Goal: Transaction & Acquisition: Purchase product/service

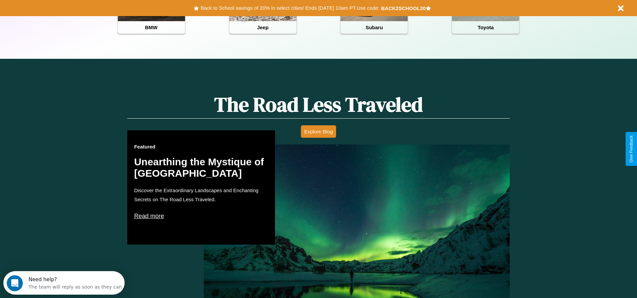
scroll to position [383, 0]
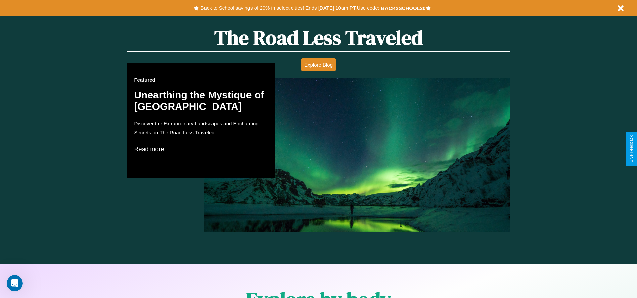
click at [201, 149] on p "Read more" at bounding box center [201, 149] width 134 height 11
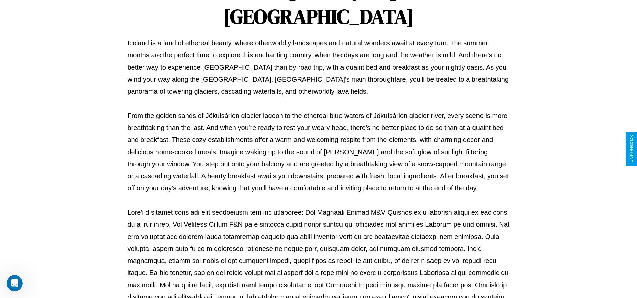
scroll to position [223, 0]
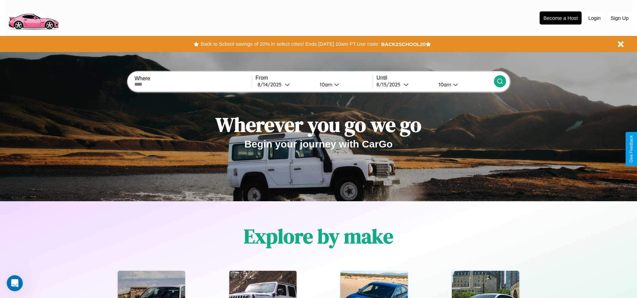
click at [193, 84] on input "text" at bounding box center [192, 84] width 117 height 5
type input "**********"
click at [285, 84] on icon at bounding box center [287, 84] width 5 height 5
select select "*"
select select "****"
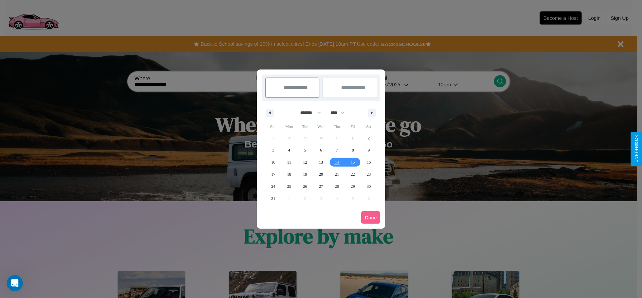
drag, startPoint x: 307, startPoint y: 112, endPoint x: 321, endPoint y: 135, distance: 25.9
click at [307, 112] on select "******* ******** ***** ***** *** **** **** ****** ********* ******* ******** **…" at bounding box center [309, 112] width 29 height 11
select select "*"
drag, startPoint x: 340, startPoint y: 112, endPoint x: 321, endPoint y: 135, distance: 29.5
click at [340, 112] on select "**** **** **** **** **** **** **** **** **** **** **** **** **** **** **** ****…" at bounding box center [337, 112] width 20 height 11
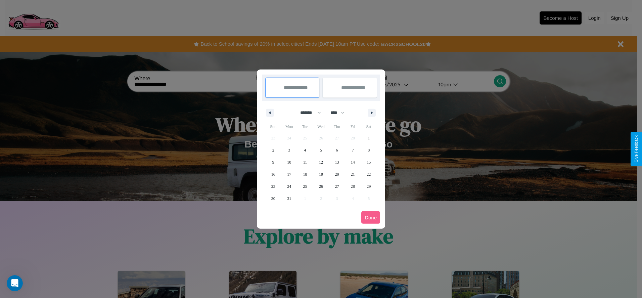
select select "****"
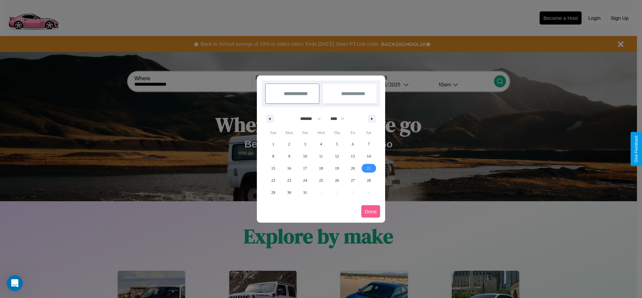
click at [369, 168] on span "21" at bounding box center [369, 168] width 4 height 12
type input "**********"
click at [305, 180] on span "24" at bounding box center [305, 180] width 4 height 12
type input "**********"
click at [371, 211] on button "Done" at bounding box center [370, 211] width 19 height 12
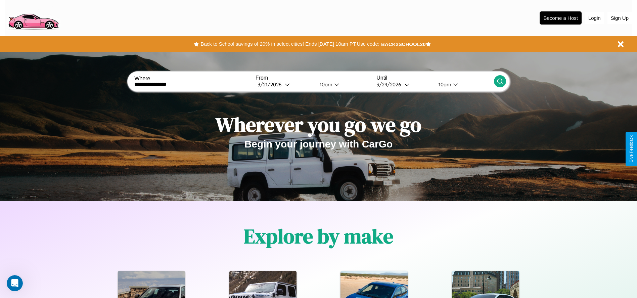
click at [499, 81] on icon at bounding box center [499, 81] width 7 height 7
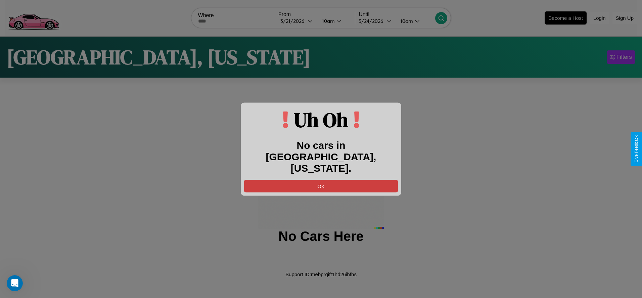
click at [321, 180] on button "OK" at bounding box center [321, 186] width 154 height 12
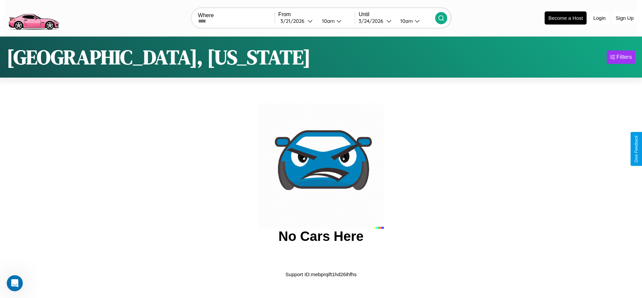
click at [33, 17] on img at bounding box center [33, 17] width 57 height 28
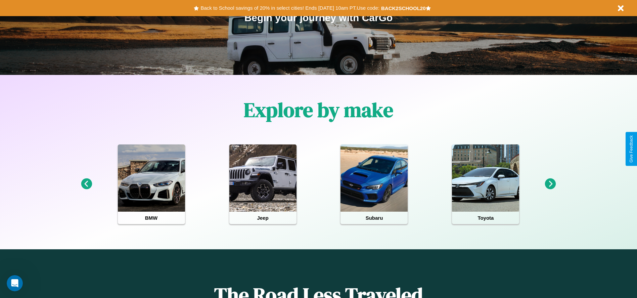
scroll to position [139, 0]
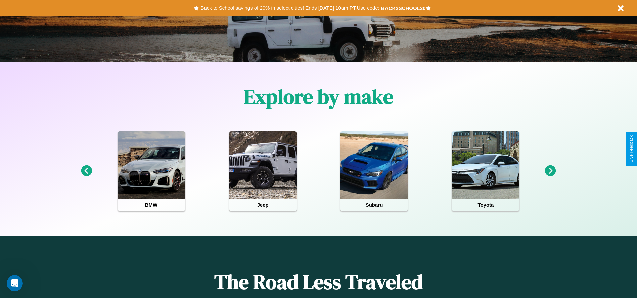
click at [550, 171] on icon at bounding box center [550, 170] width 11 height 11
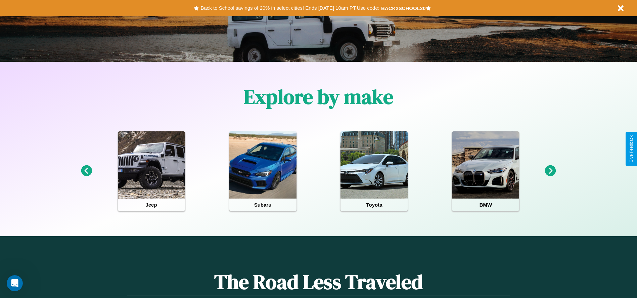
click at [550, 171] on icon at bounding box center [550, 170] width 11 height 11
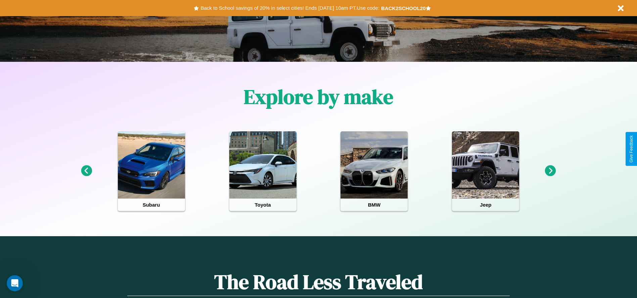
click at [550, 171] on icon at bounding box center [550, 170] width 11 height 11
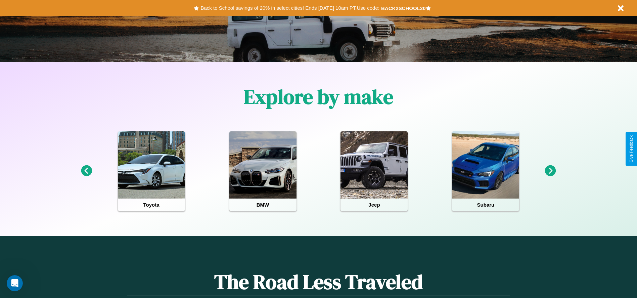
click at [550, 171] on icon at bounding box center [550, 170] width 11 height 11
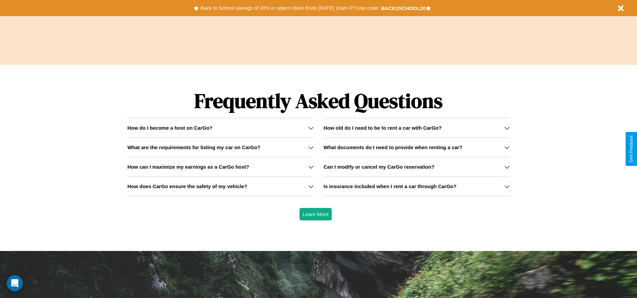
scroll to position [963, 0]
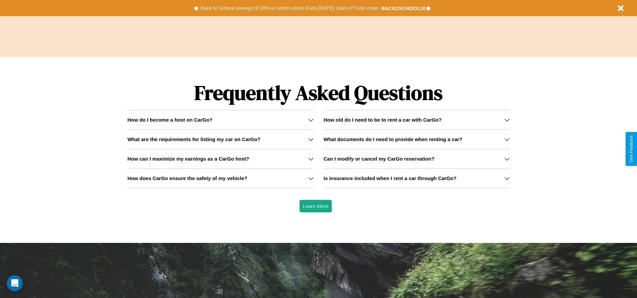
click at [416, 119] on h3 "How old do I need to be to rent a car with CarGo?" at bounding box center [383, 120] width 118 height 6
click at [220, 158] on h3 "How can I maximize my earnings as a CarGo host?" at bounding box center [188, 159] width 122 height 6
click at [416, 119] on h3 "How old do I need to be to rent a car with CarGo?" at bounding box center [383, 120] width 118 height 6
click at [220, 139] on h3 "What are the requirements for listing my car on CarGo?" at bounding box center [193, 139] width 133 height 6
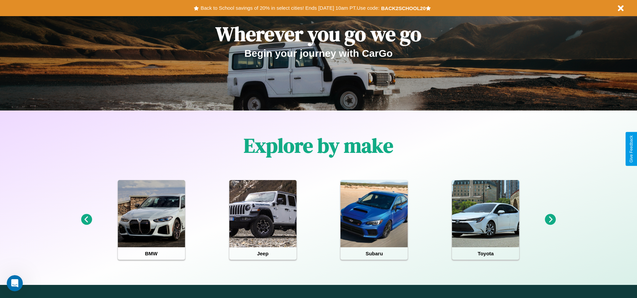
scroll to position [0, 0]
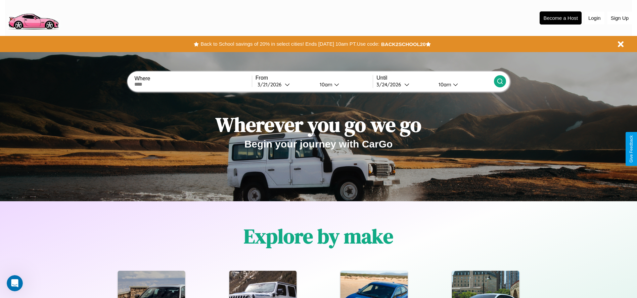
click at [193, 84] on input "text" at bounding box center [192, 84] width 117 height 5
type input "******"
click at [285, 84] on icon at bounding box center [287, 84] width 5 height 5
select select "*"
select select "****"
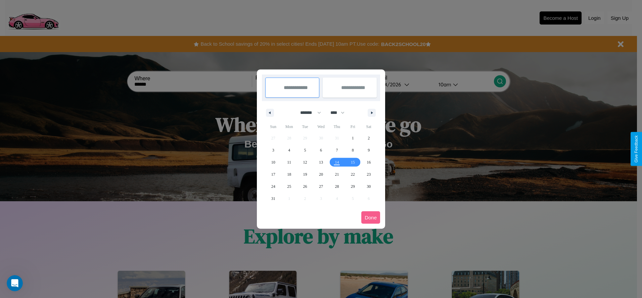
drag, startPoint x: 307, startPoint y: 112, endPoint x: 321, endPoint y: 135, distance: 25.9
click at [307, 112] on select "******* ******** ***** ***** *** **** **** ****** ********* ******* ******** **…" at bounding box center [309, 112] width 29 height 11
select select "*"
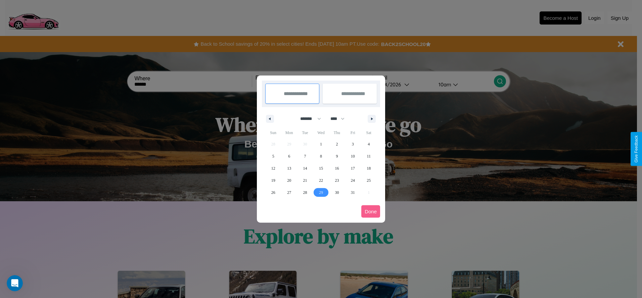
click at [321, 192] on span "29" at bounding box center [321, 192] width 4 height 12
type input "**********"
click at [372, 118] on icon "button" at bounding box center [372, 118] width 3 height 3
select select "**"
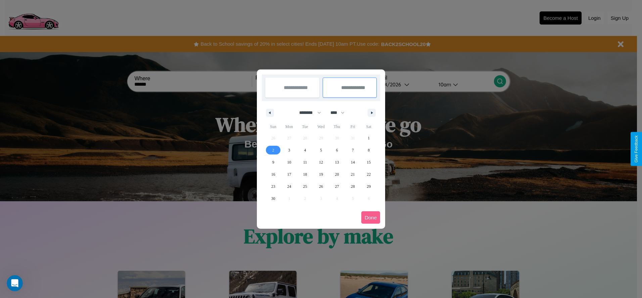
click at [273, 150] on span "2" at bounding box center [273, 150] width 2 height 12
type input "**********"
select select "*"
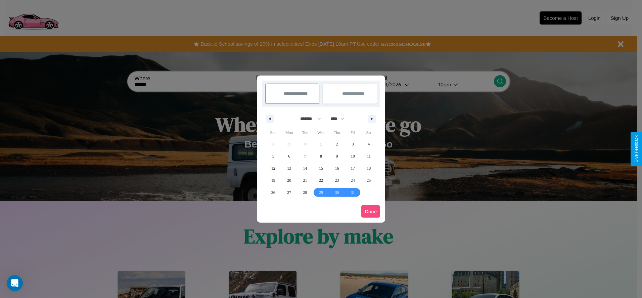
click at [371, 211] on button "Done" at bounding box center [370, 211] width 19 height 12
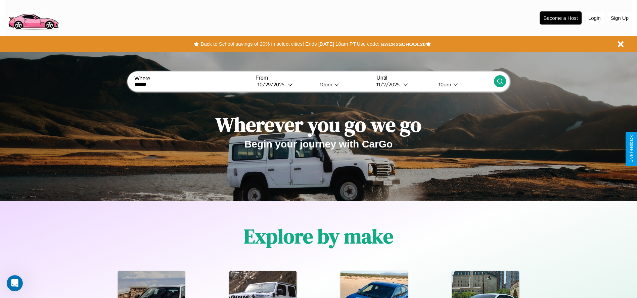
click at [499, 81] on icon at bounding box center [499, 81] width 7 height 7
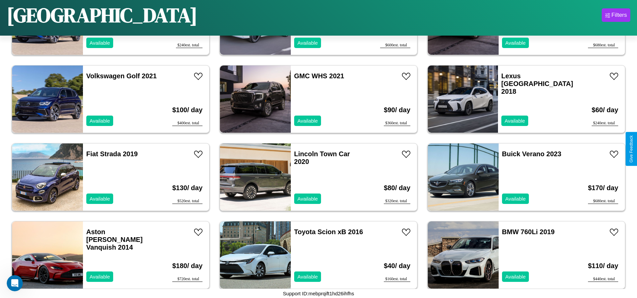
scroll to position [854, 0]
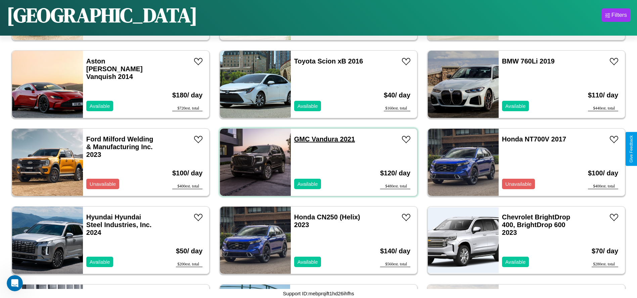
click at [299, 139] on link "GMC Vandura 2021" at bounding box center [324, 138] width 61 height 7
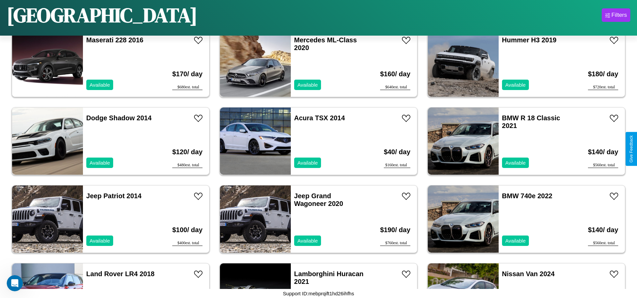
scroll to position [3112, 0]
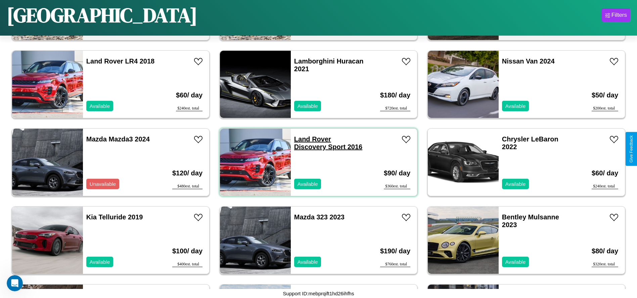
click at [310, 139] on link "Land Rover Discovery Sport 2016" at bounding box center [328, 142] width 68 height 15
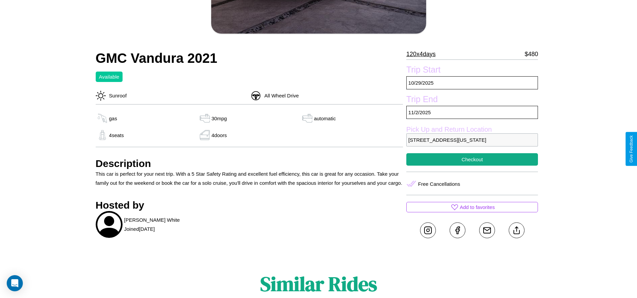
scroll to position [183, 0]
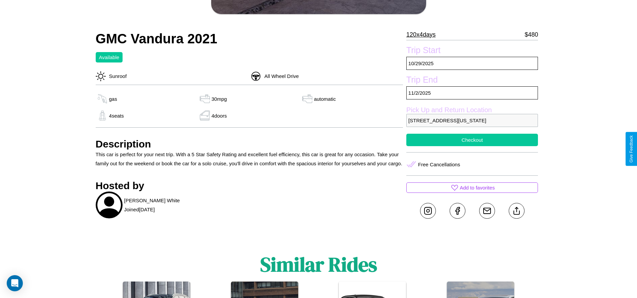
click at [472, 146] on button "Checkout" at bounding box center [472, 140] width 132 height 12
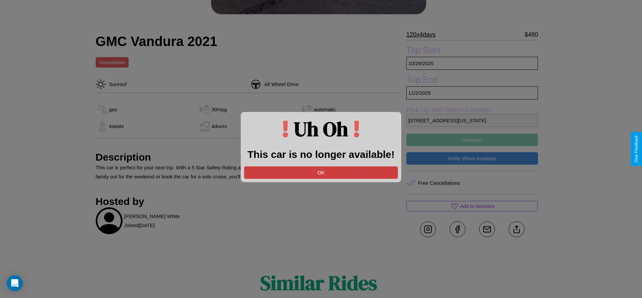
click at [321, 172] on button "OK" at bounding box center [321, 172] width 154 height 12
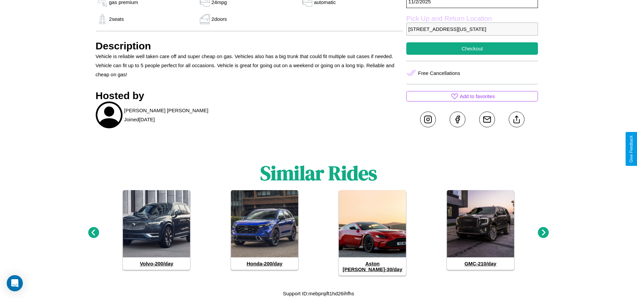
scroll to position [260, 0]
click at [543, 235] on icon at bounding box center [543, 232] width 11 height 11
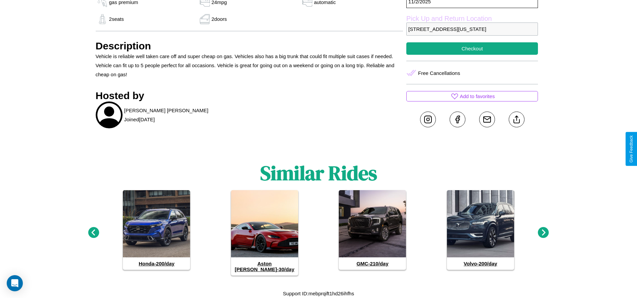
click at [543, 235] on icon at bounding box center [543, 232] width 11 height 11
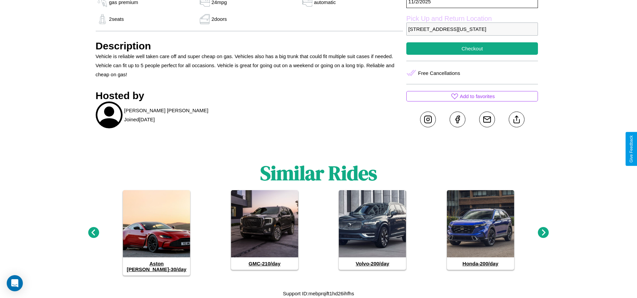
click at [543, 235] on icon at bounding box center [543, 232] width 11 height 11
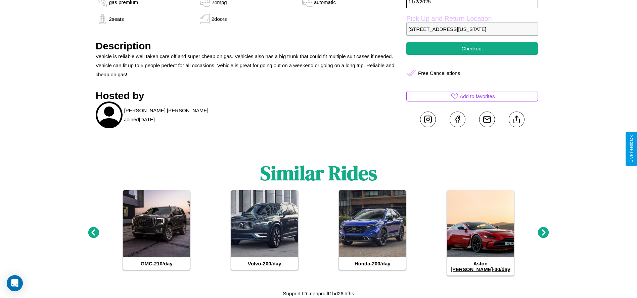
click at [543, 235] on icon at bounding box center [543, 232] width 11 height 11
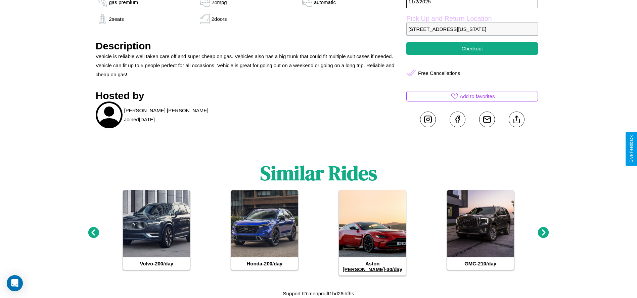
scroll to position [236, 0]
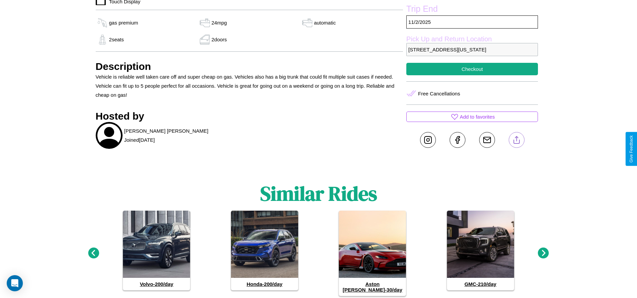
click at [516, 141] on line at bounding box center [516, 138] width 0 height 5
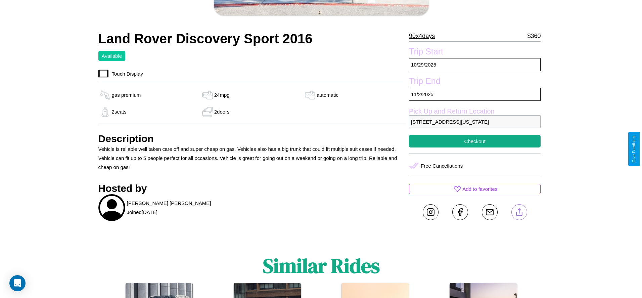
scroll to position [165, 0]
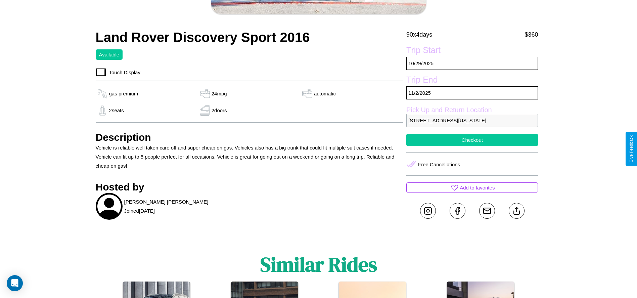
click at [472, 146] on button "Checkout" at bounding box center [472, 140] width 132 height 12
